Goal: Information Seeking & Learning: Compare options

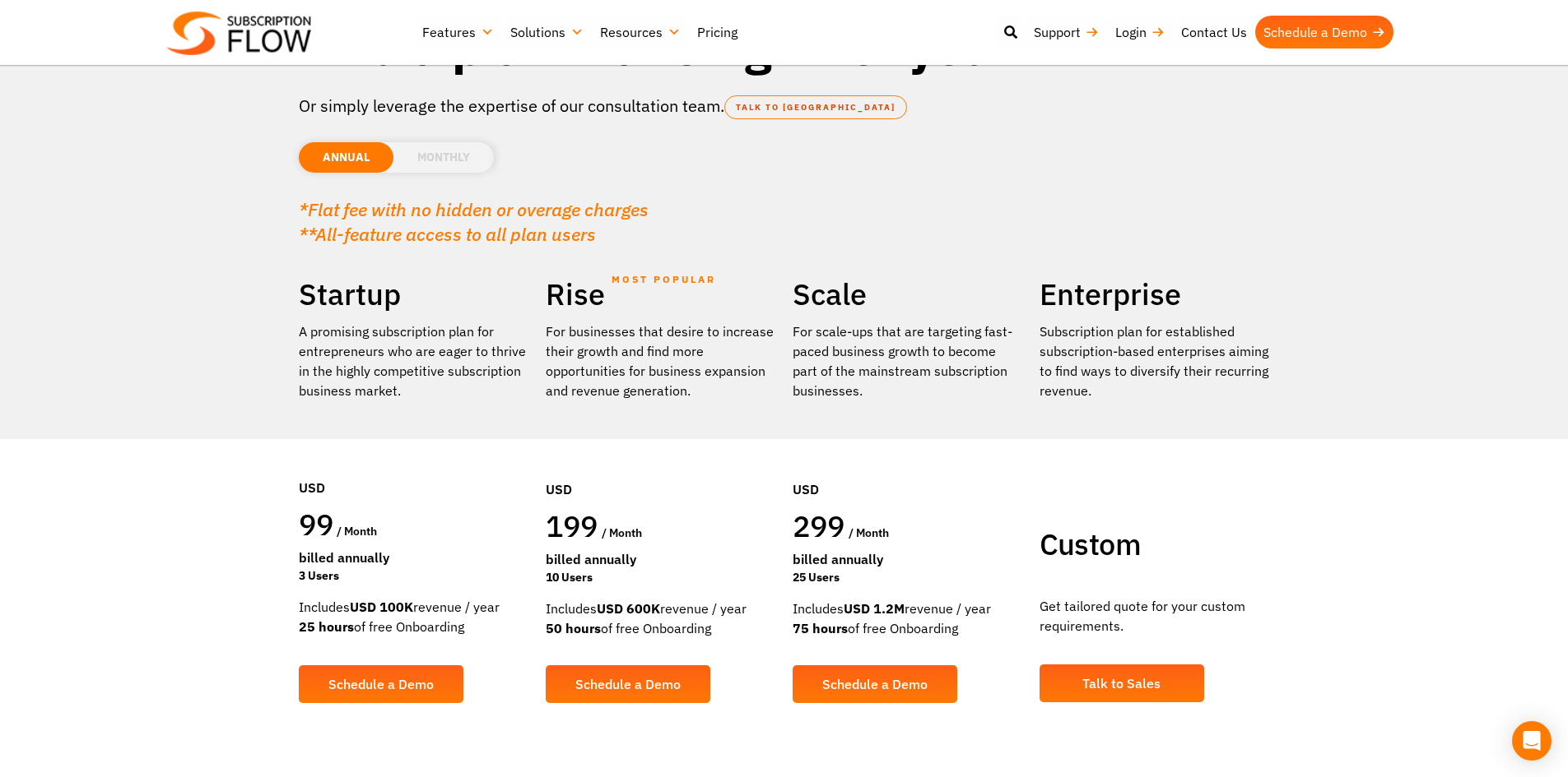
scroll to position [136, 0]
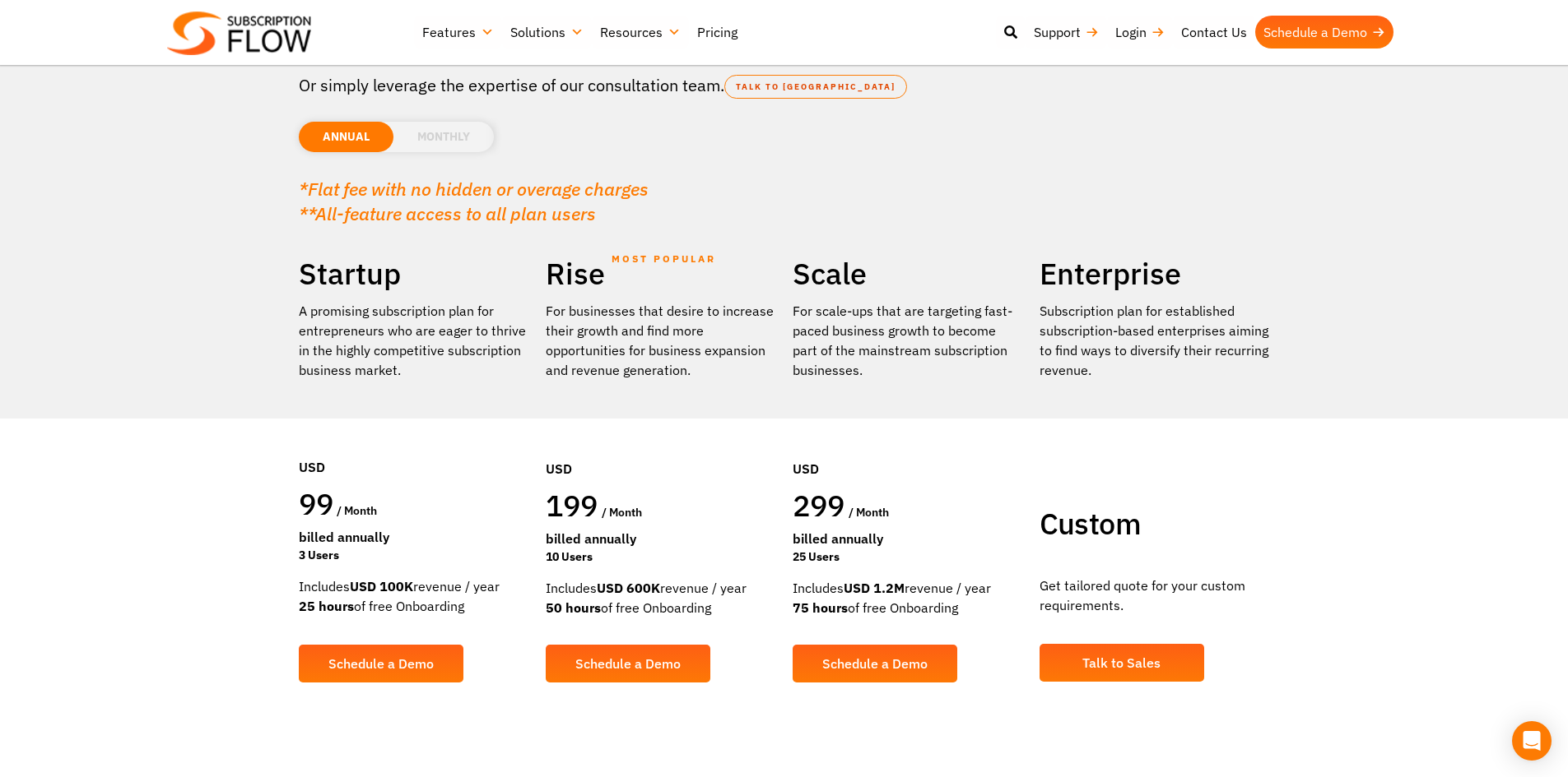
click at [457, 139] on li "MONTHLY" at bounding box center [443, 136] width 100 height 31
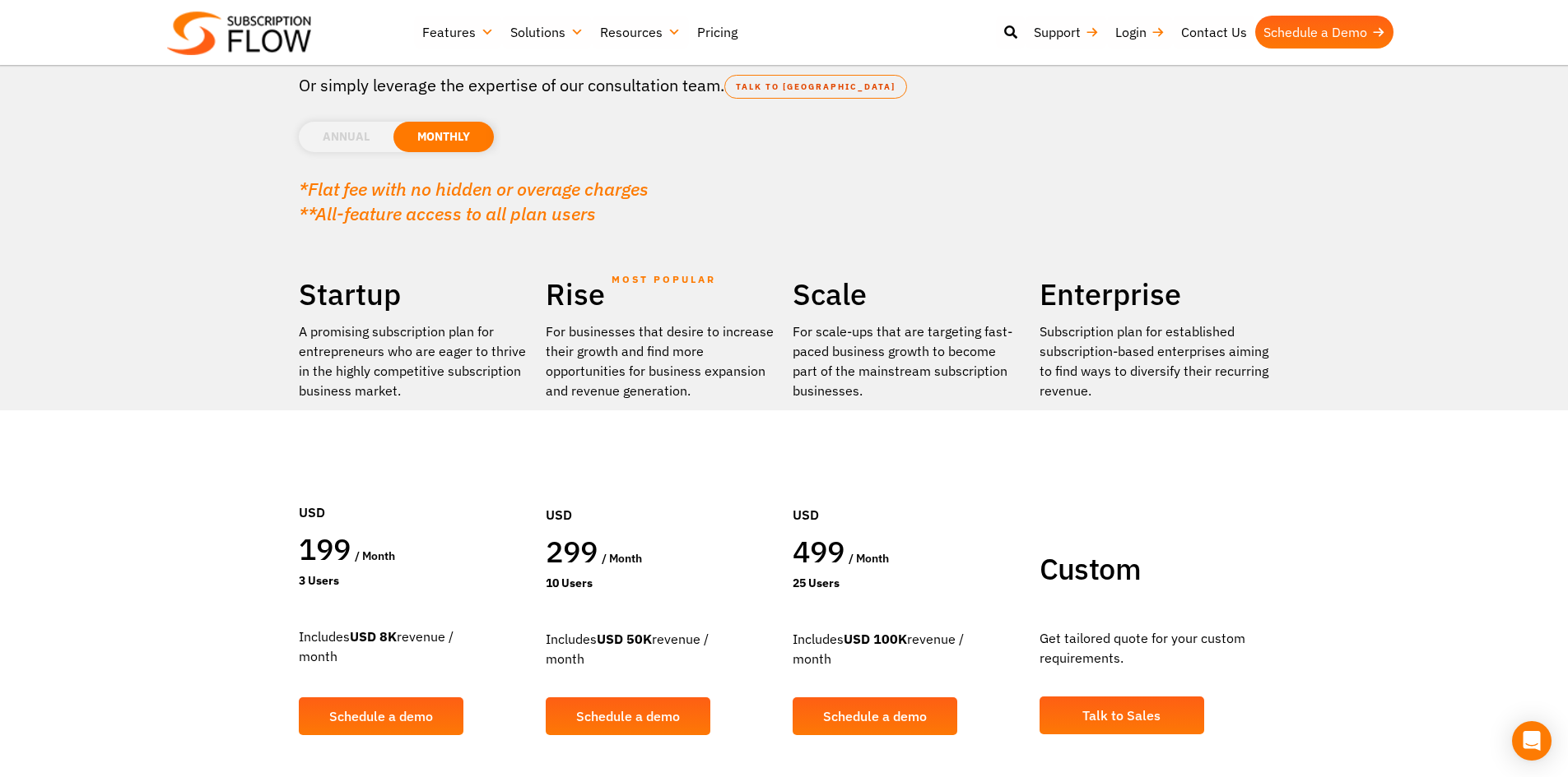
click at [370, 145] on li "ANNUAL" at bounding box center [346, 136] width 94 height 31
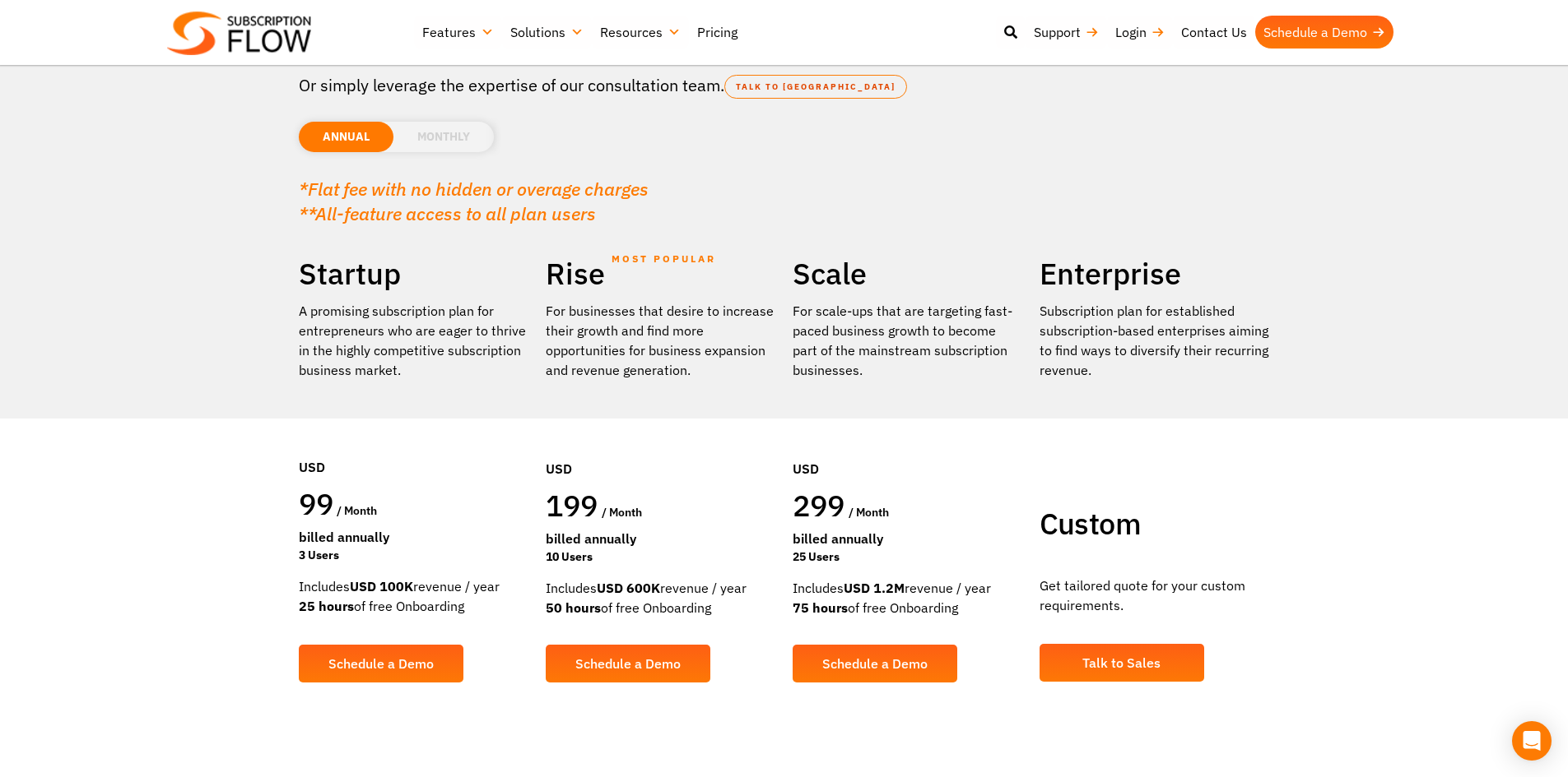
click at [429, 140] on li "MONTHLY" at bounding box center [443, 136] width 100 height 31
